Goal: Information Seeking & Learning: Check status

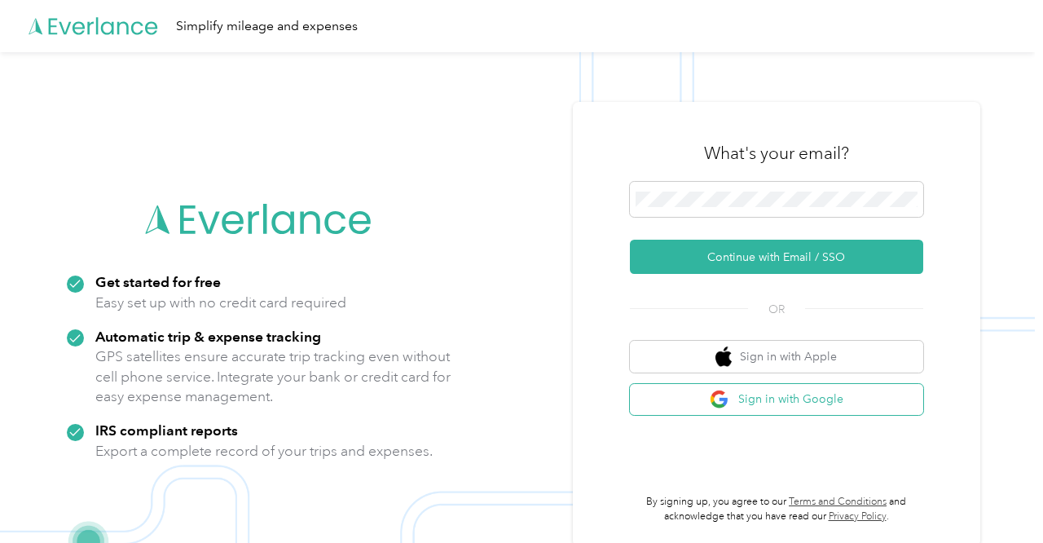
click at [786, 398] on button "Sign in with Google" at bounding box center [776, 400] width 293 height 32
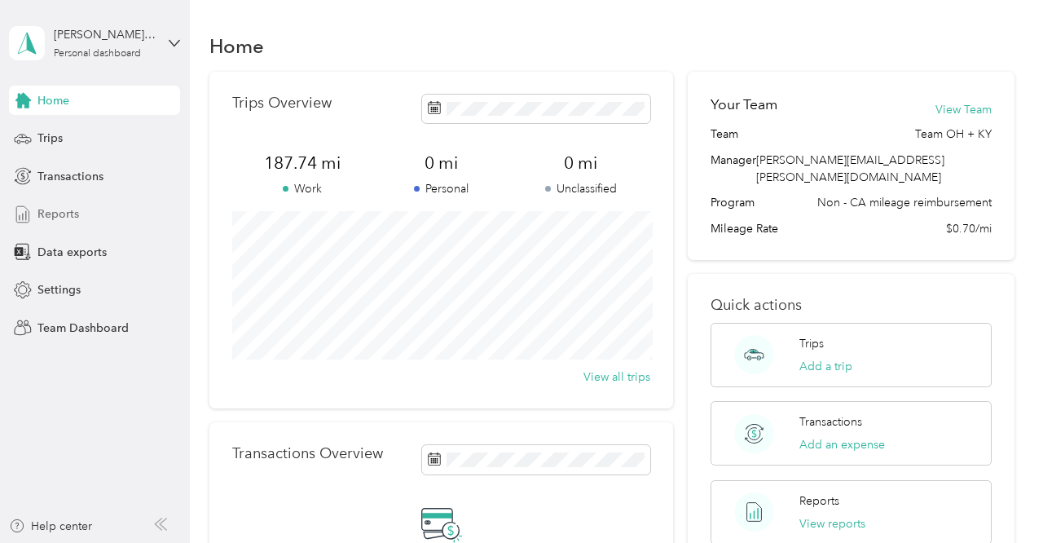
click at [51, 212] on span "Reports" at bounding box center [58, 213] width 42 height 17
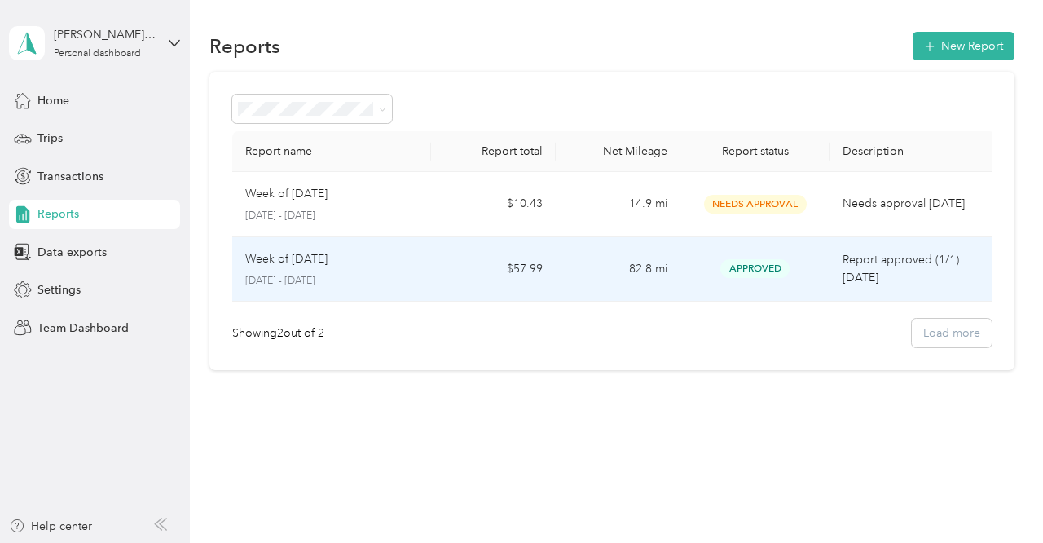
click at [284, 261] on p "Week of [DATE]" at bounding box center [286, 259] width 82 height 18
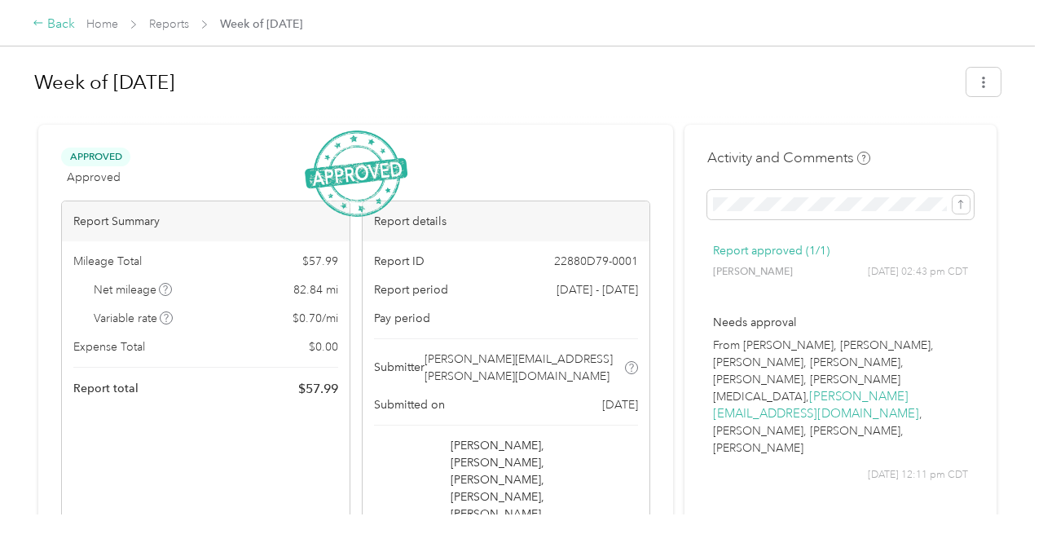
click at [39, 21] on icon at bounding box center [38, 22] width 11 height 11
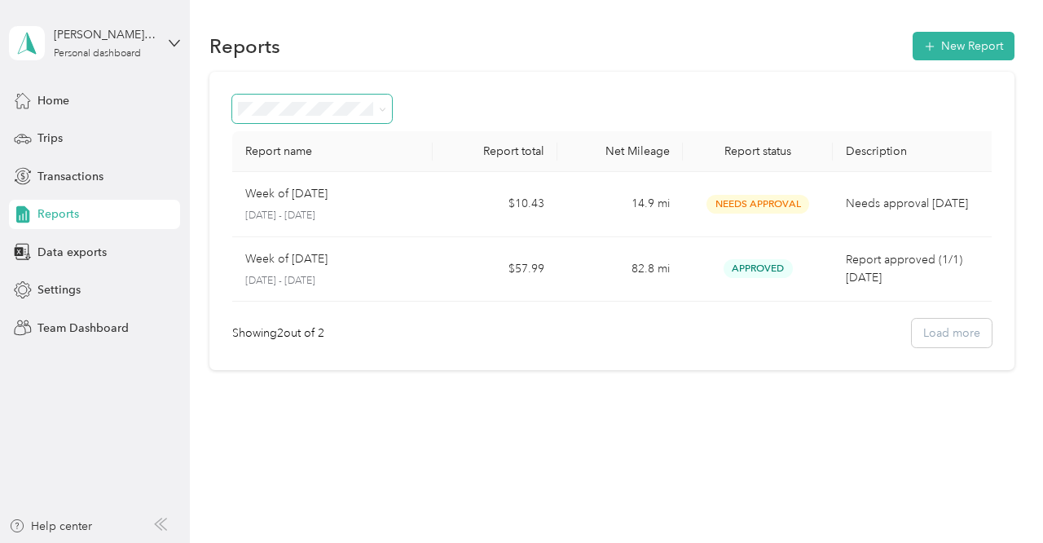
click at [379, 106] on icon at bounding box center [382, 109] width 7 height 7
click at [283, 142] on li "All Reports" at bounding box center [312, 137] width 160 height 29
click at [64, 97] on span "Home" at bounding box center [53, 100] width 32 height 17
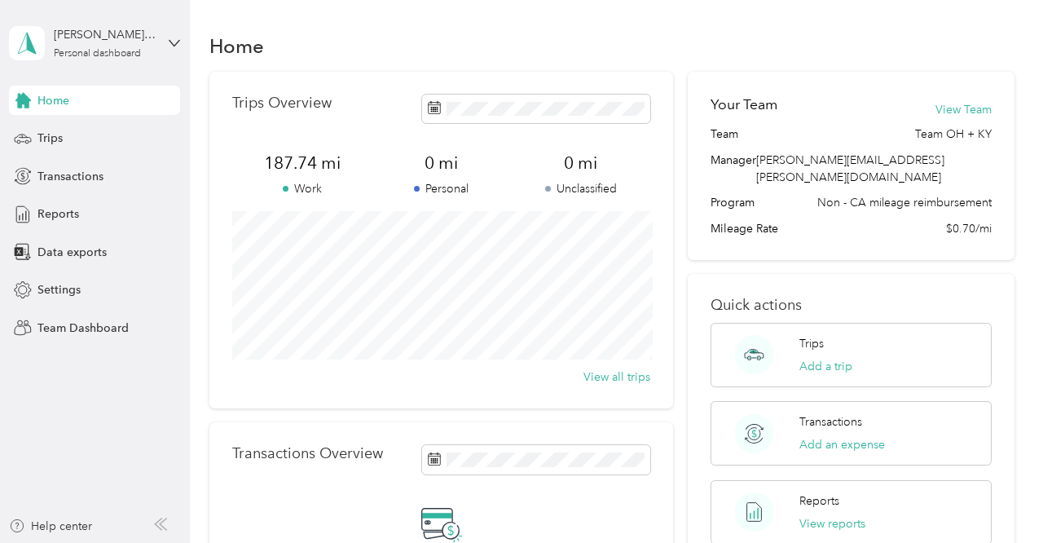
click at [166, 38] on div "[PERSON_NAME][EMAIL_ADDRESS][PERSON_NAME][DOMAIN_NAME] Personal dashboard" at bounding box center [94, 43] width 171 height 57
click at [96, 130] on div "Team dashboard" at bounding box center [67, 130] width 87 height 17
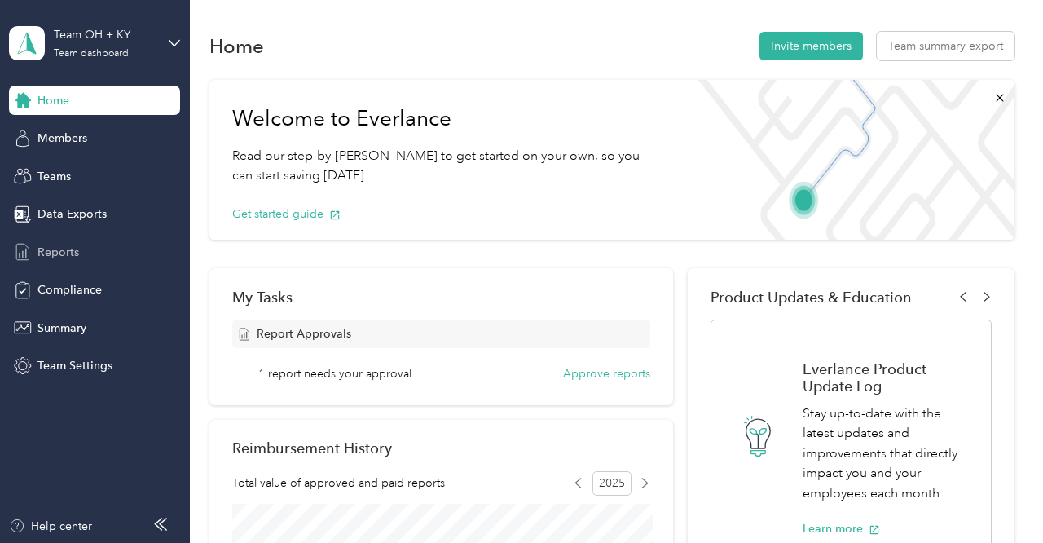
click at [56, 258] on span "Reports" at bounding box center [58, 252] width 42 height 17
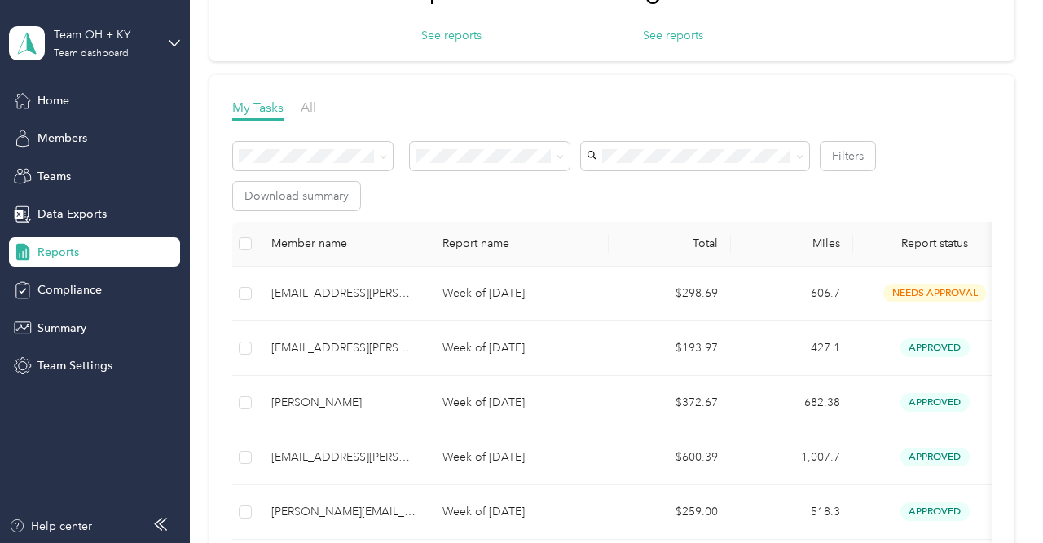
scroll to position [198, 0]
